Goal: Find specific page/section: Find specific page/section

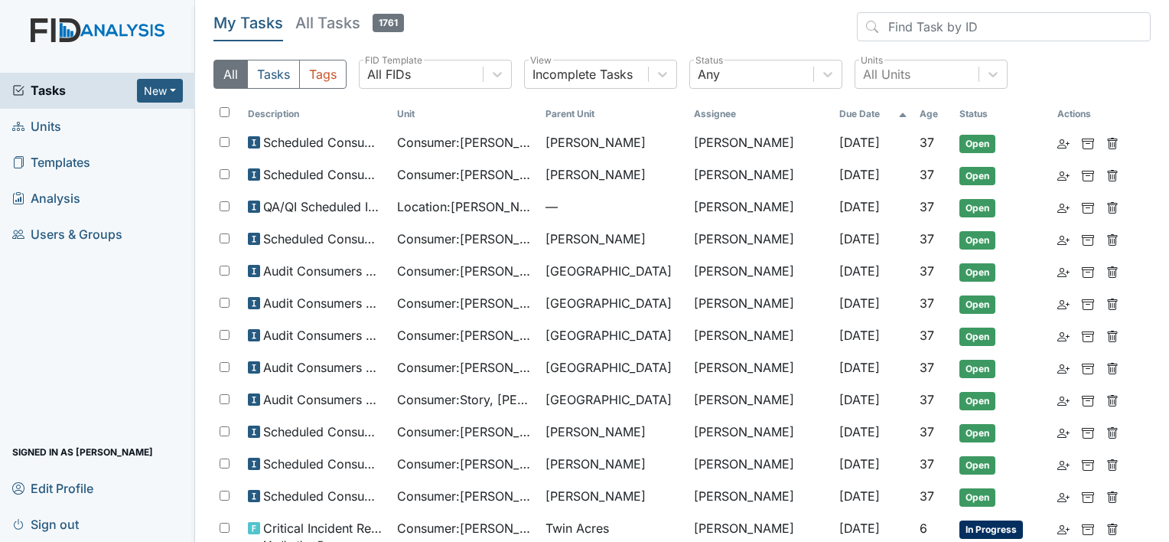
click at [134, 120] on link "Units" at bounding box center [97, 127] width 195 height 36
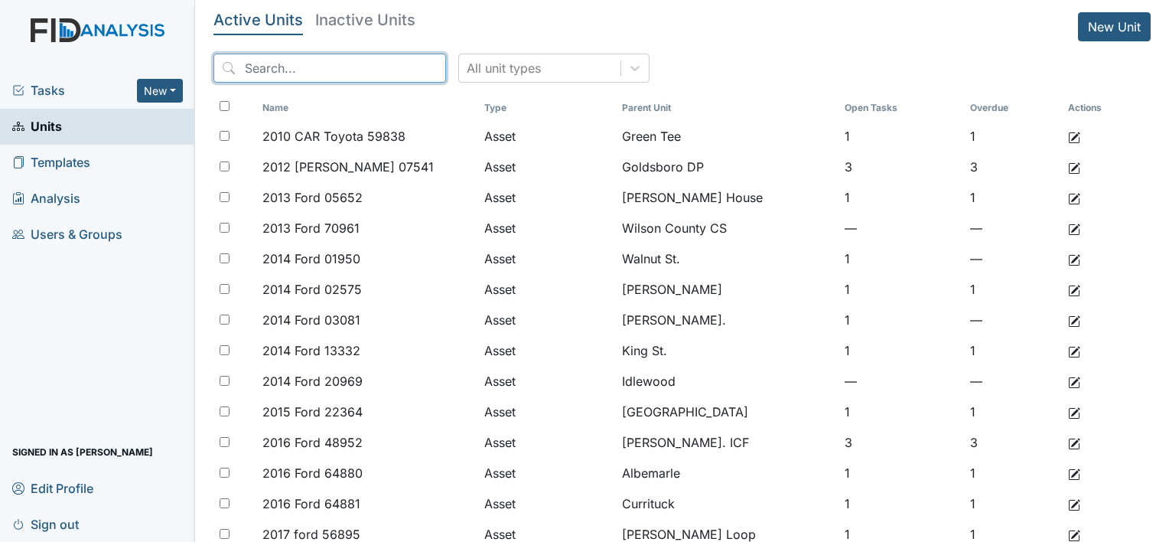
click at [260, 70] on input "search" at bounding box center [329, 68] width 233 height 29
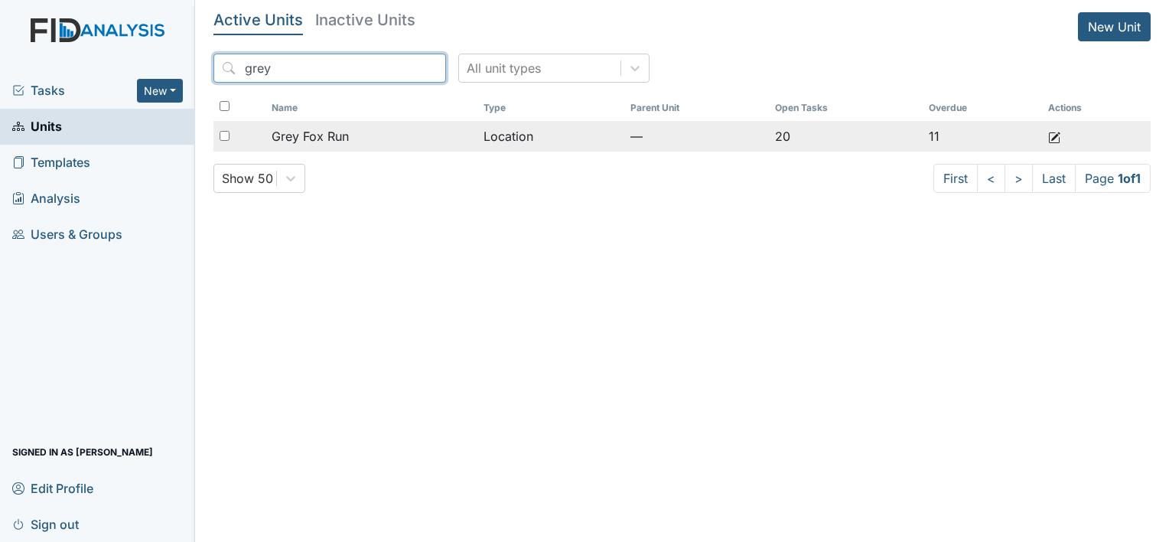
type input "grey"
click at [390, 138] on div "Grey Fox Run" at bounding box center [372, 136] width 200 height 18
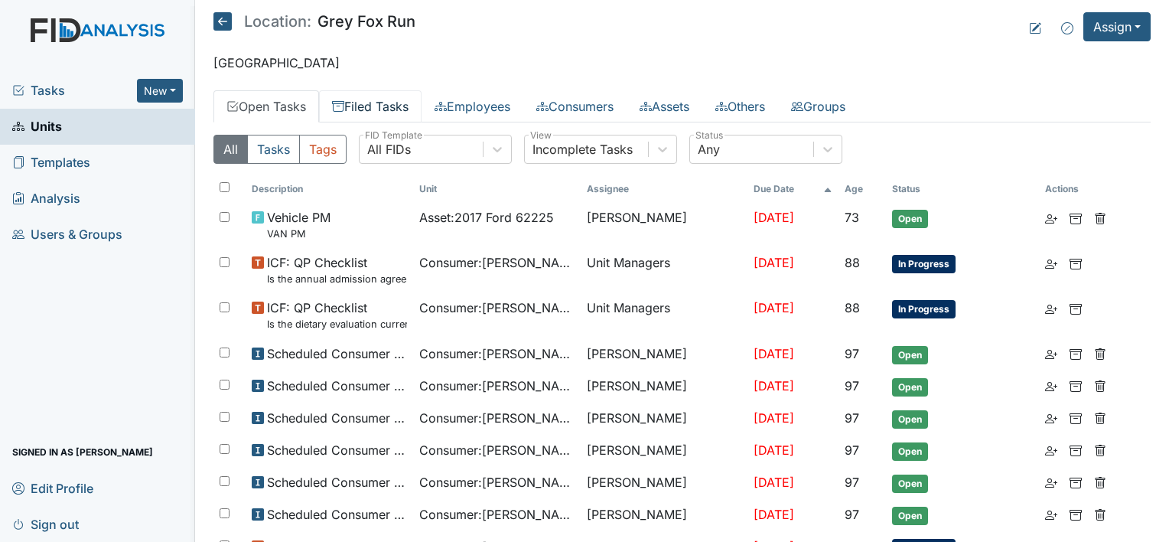
click at [382, 101] on link "Filed Tasks" at bounding box center [370, 106] width 103 height 32
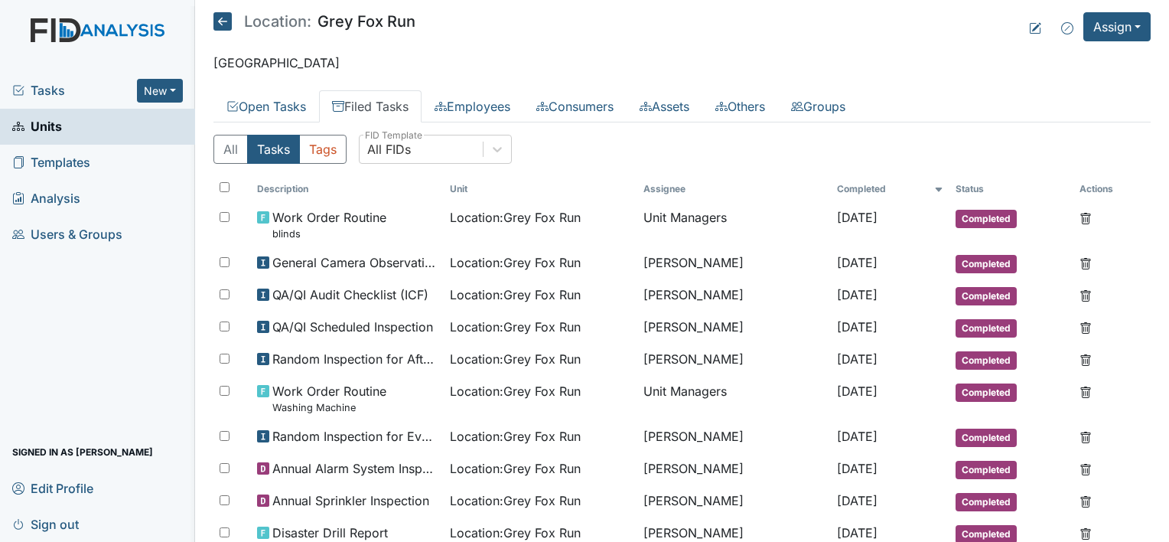
click at [221, 24] on icon at bounding box center [222, 21] width 18 height 18
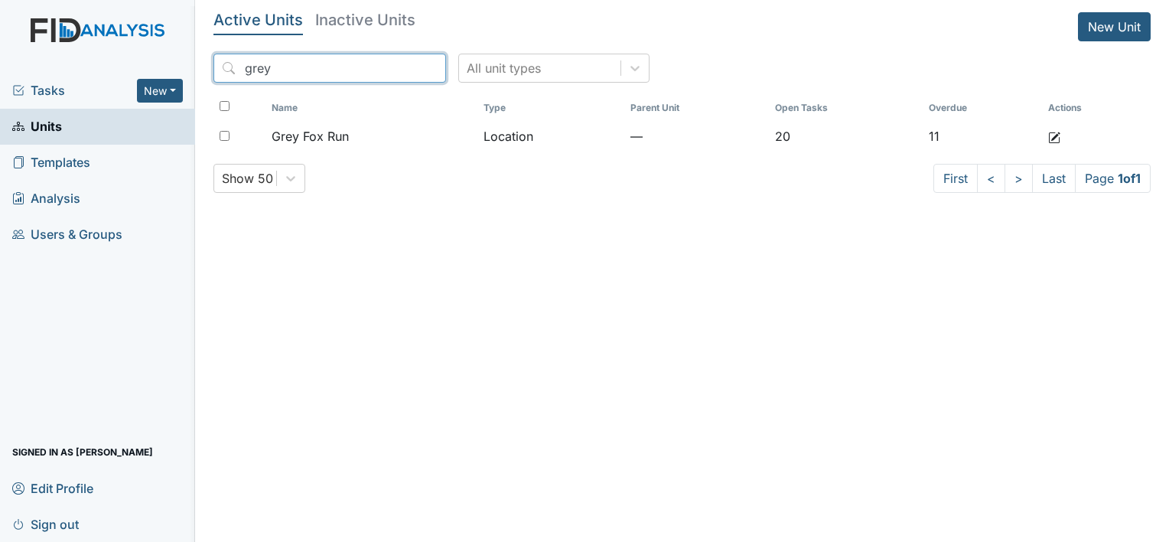
drag, startPoint x: 272, startPoint y: 67, endPoint x: 124, endPoint y: 70, distance: 147.7
click at [124, 70] on div "Tasks New Form Inspection Document Bundle Units Templates Analysis Users & Grou…" at bounding box center [584, 271] width 1169 height 542
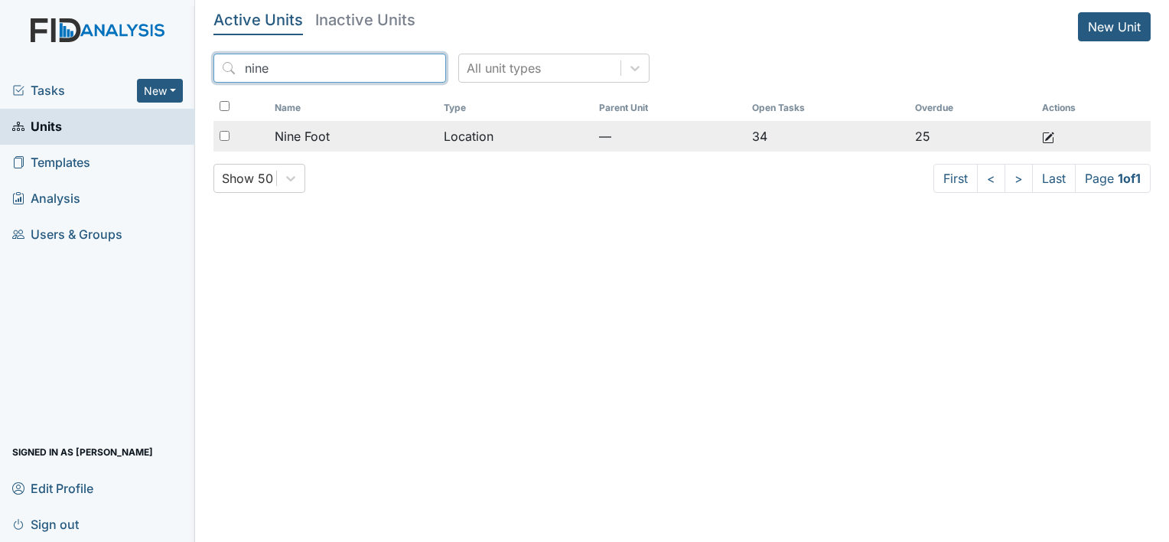
type input "nine"
click at [389, 135] on div "Nine Foot" at bounding box center [353, 136] width 157 height 18
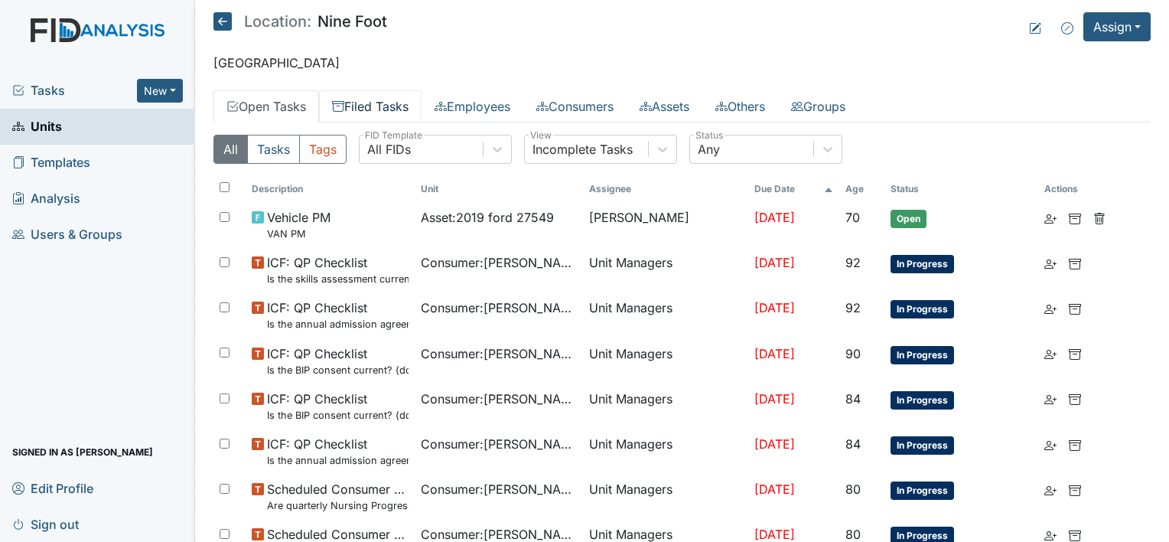
click at [379, 110] on link "Filed Tasks" at bounding box center [370, 106] width 103 height 32
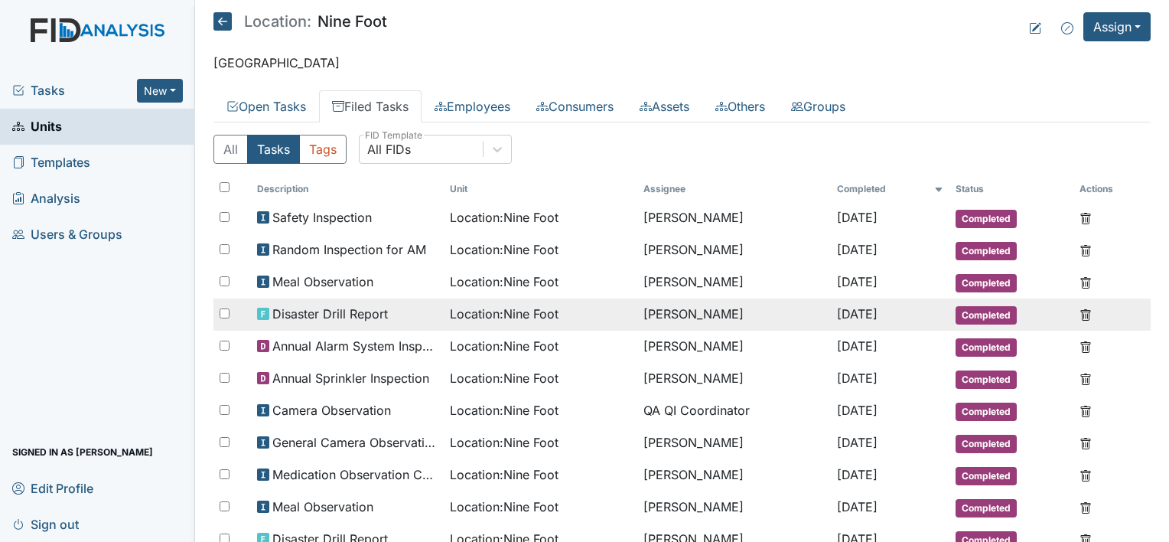
click at [402, 312] on div "Disaster Drill Report" at bounding box center [347, 314] width 181 height 18
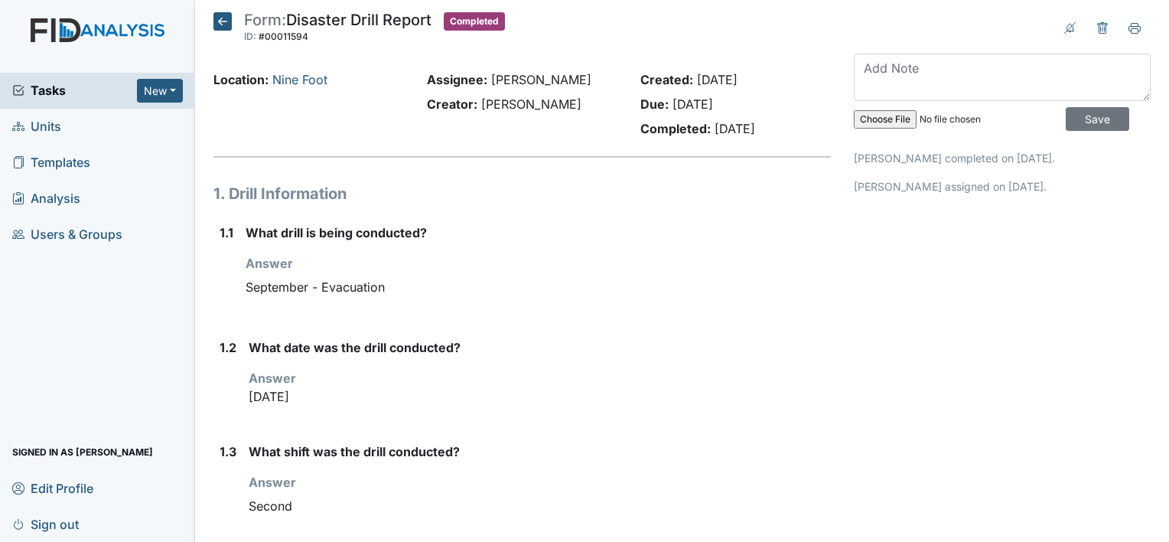
click at [226, 19] on icon at bounding box center [222, 21] width 18 height 18
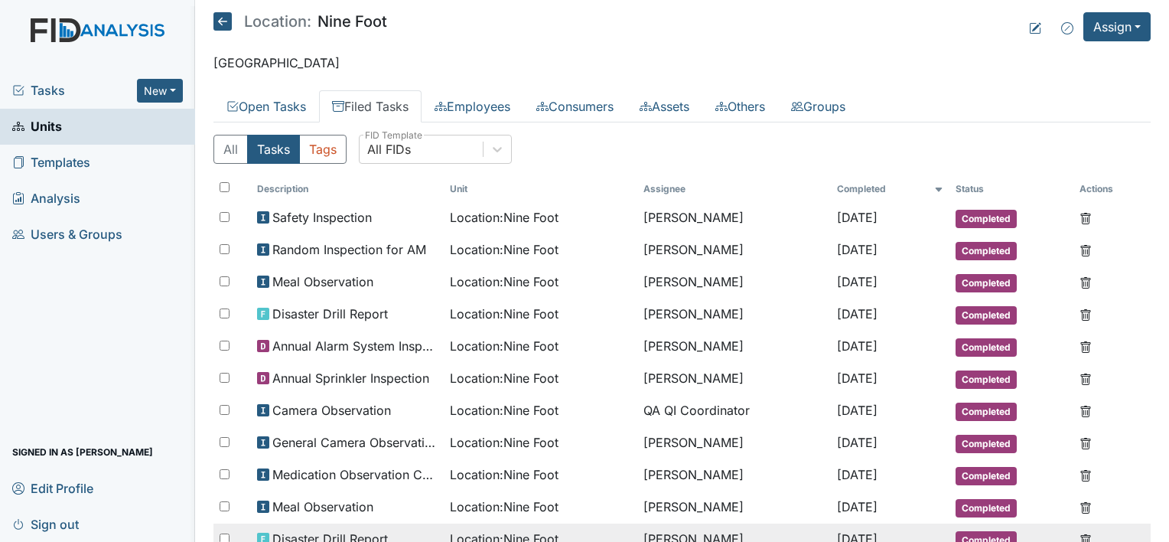
click at [322, 533] on span "Disaster Drill Report" at bounding box center [330, 538] width 116 height 18
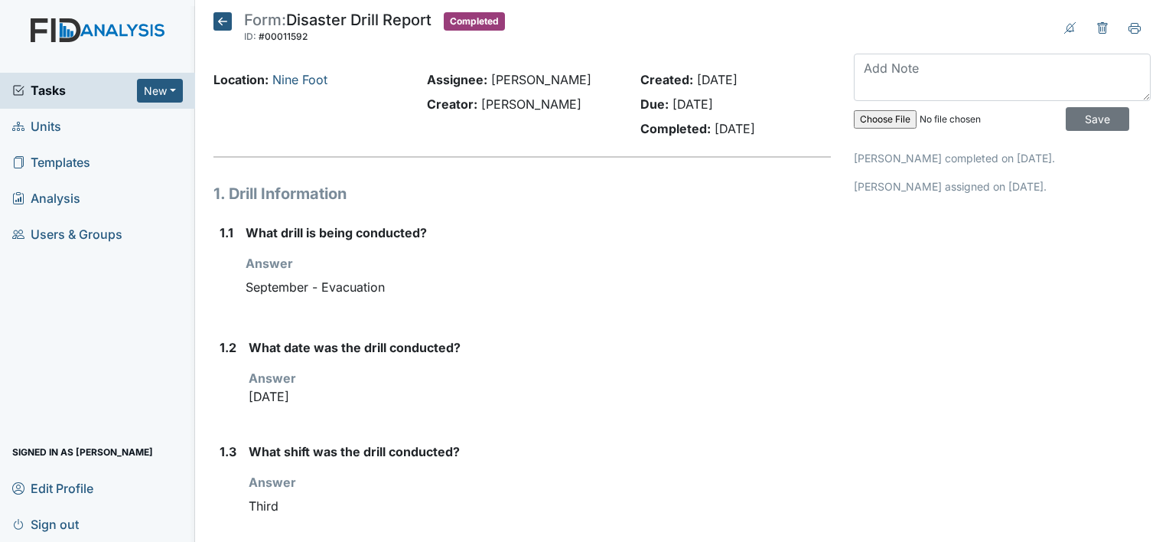
click at [214, 24] on icon at bounding box center [222, 21] width 18 height 18
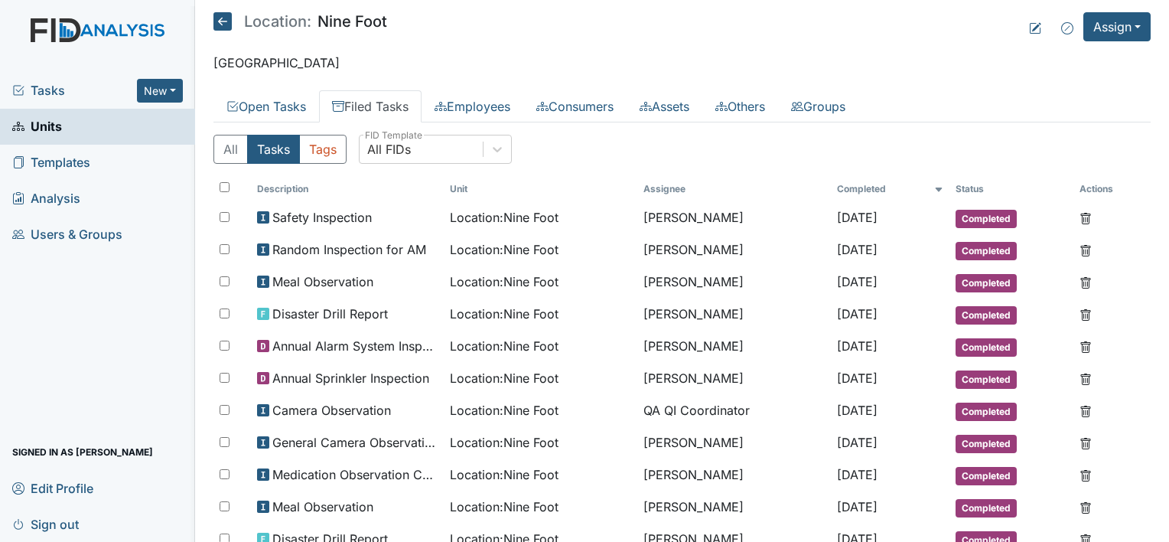
click at [373, 104] on link "Filed Tasks" at bounding box center [370, 106] width 103 height 32
